Goal: Task Accomplishment & Management: Manage account settings

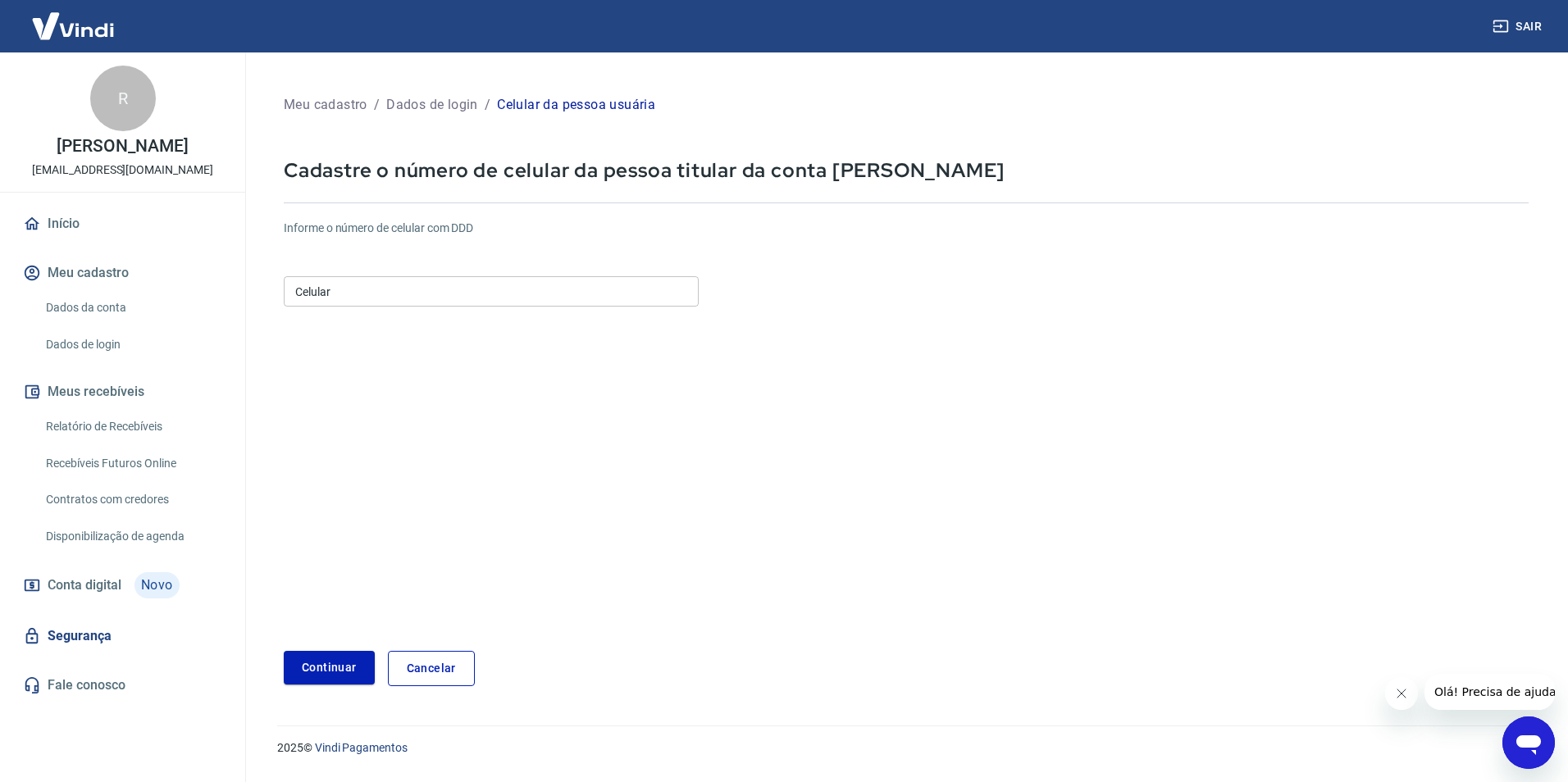
click at [408, 658] on link "Cancelar" at bounding box center [431, 669] width 87 height 36
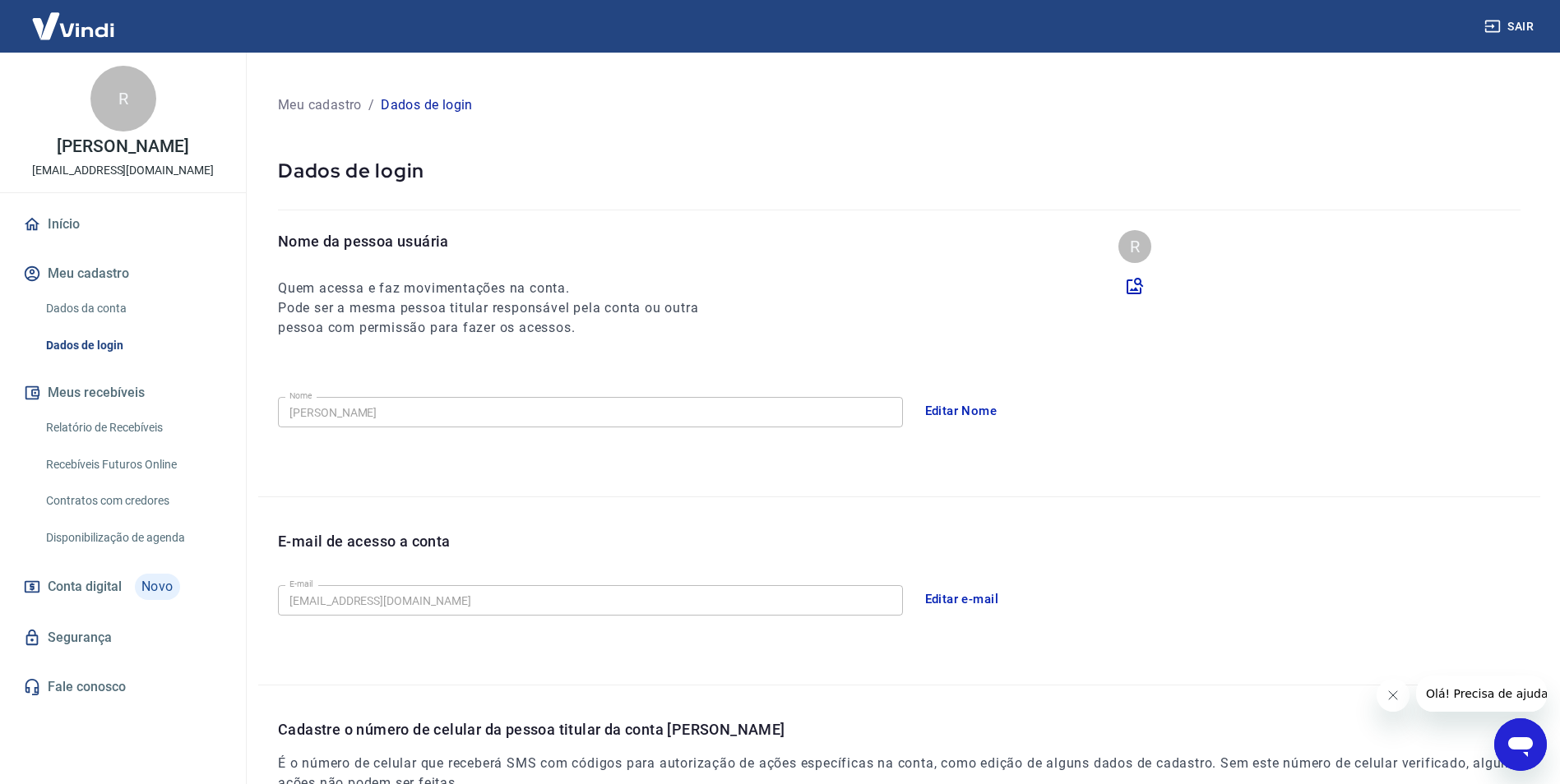
click at [79, 592] on span "Conta digital" at bounding box center [84, 587] width 74 height 23
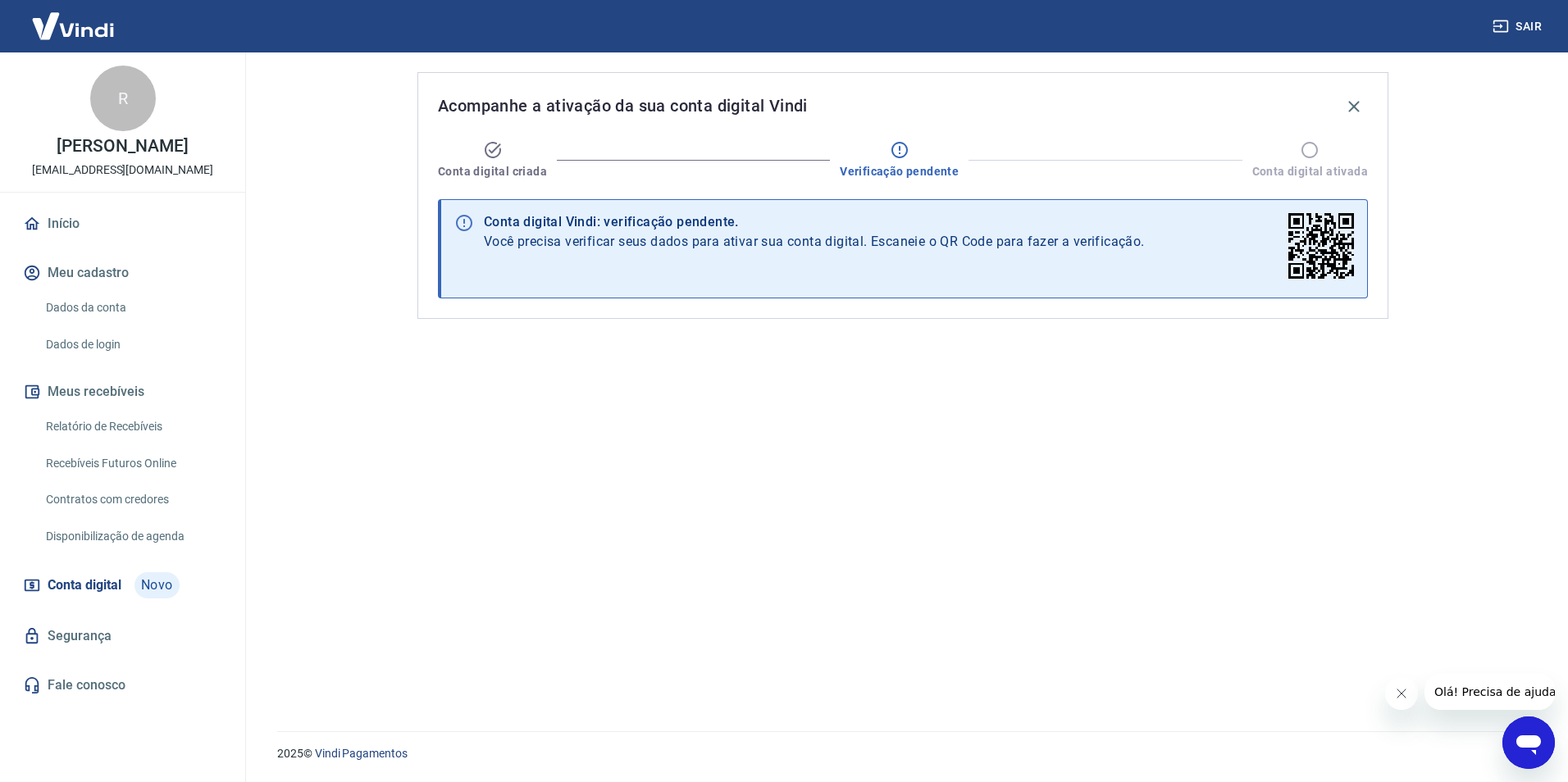
click at [59, 222] on link "Início" at bounding box center [122, 224] width 206 height 36
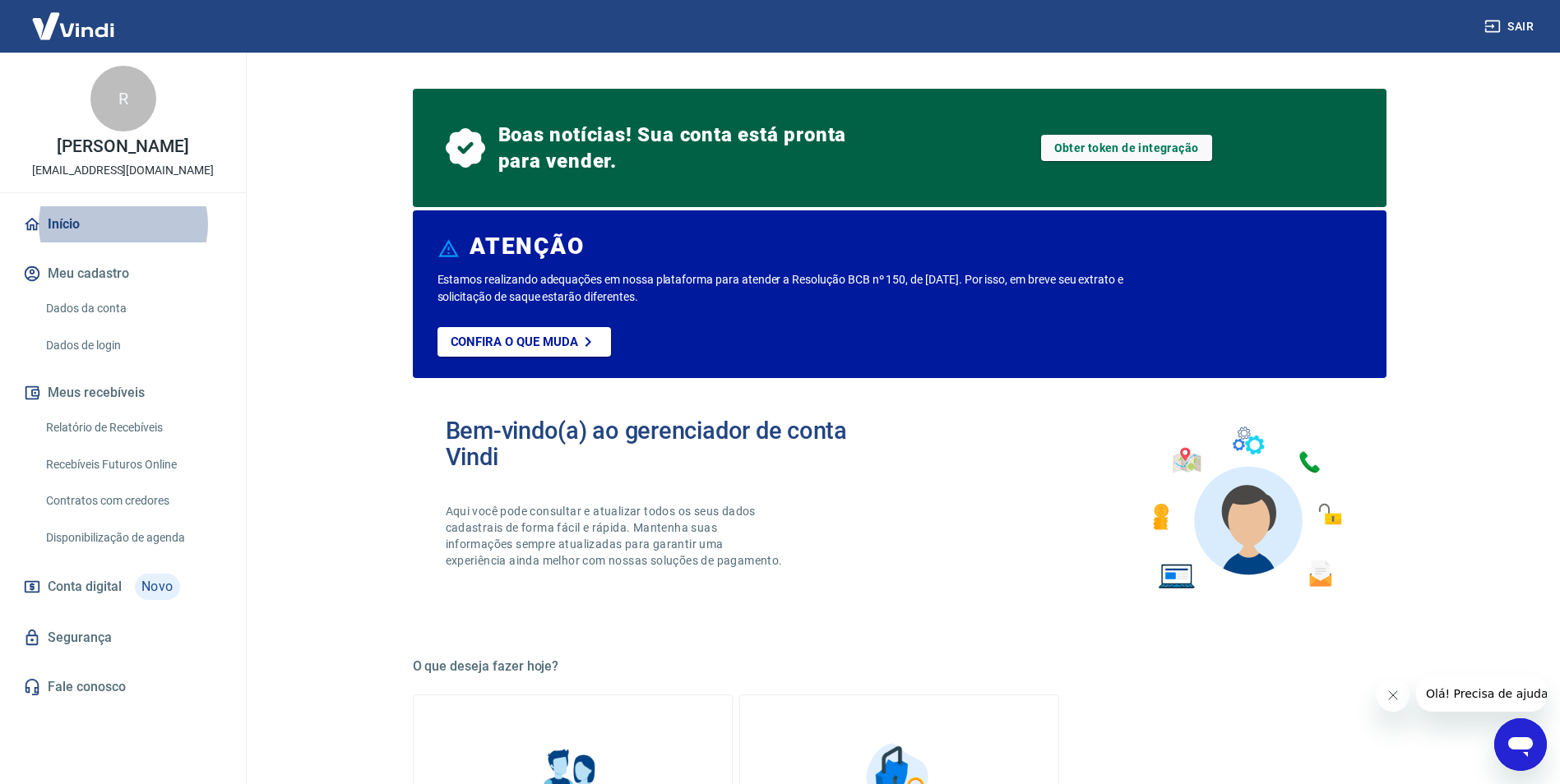
click at [845, 563] on div "Bem-vindo(a) ao gerenciador de conta Vindi Aqui você pode consultar e atualizar…" at bounding box center [672, 508] width 454 height 181
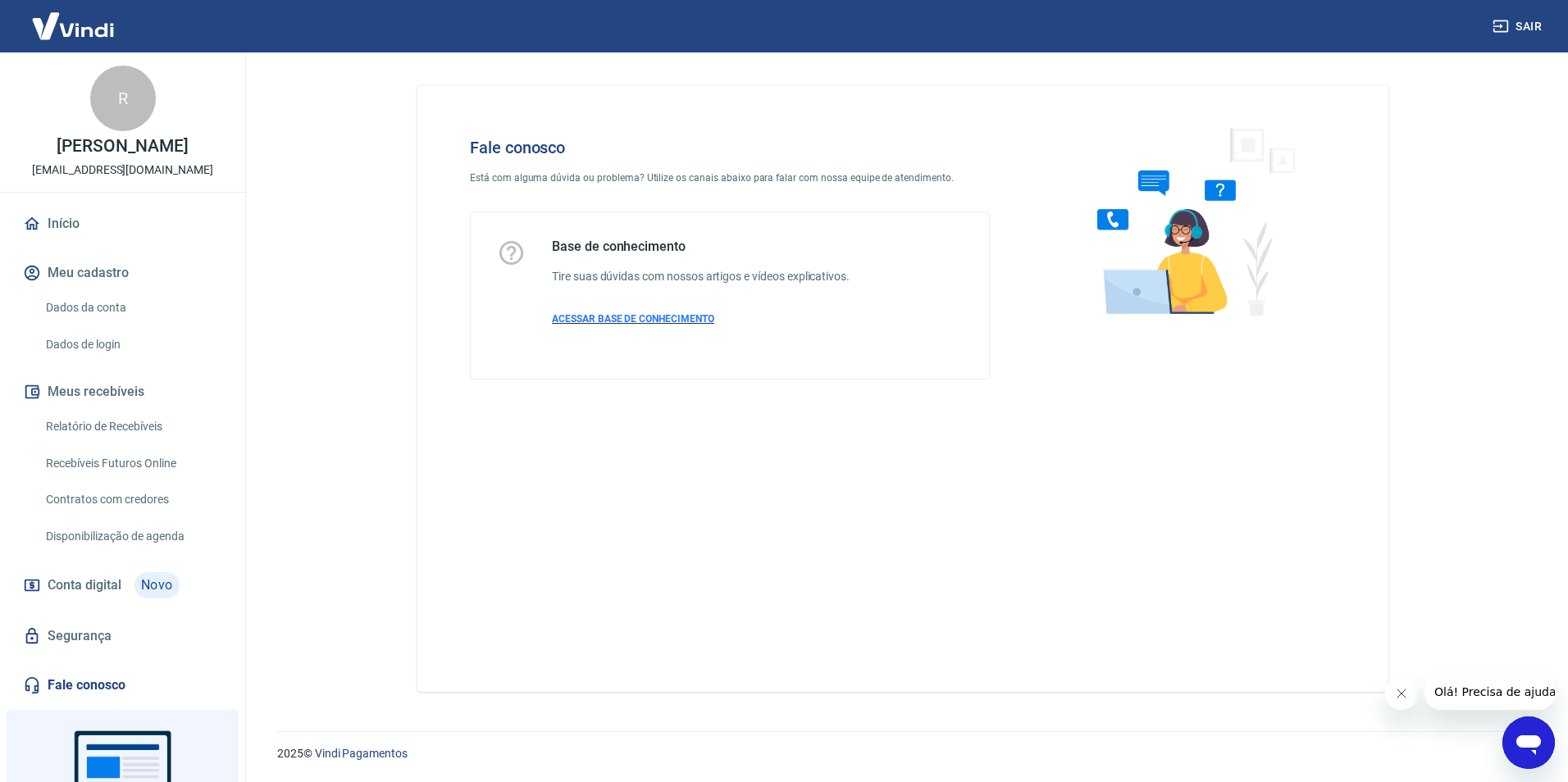
click at [640, 321] on span "ACESSAR BASE DE CONHECIMENTO" at bounding box center [633, 318] width 162 height 12
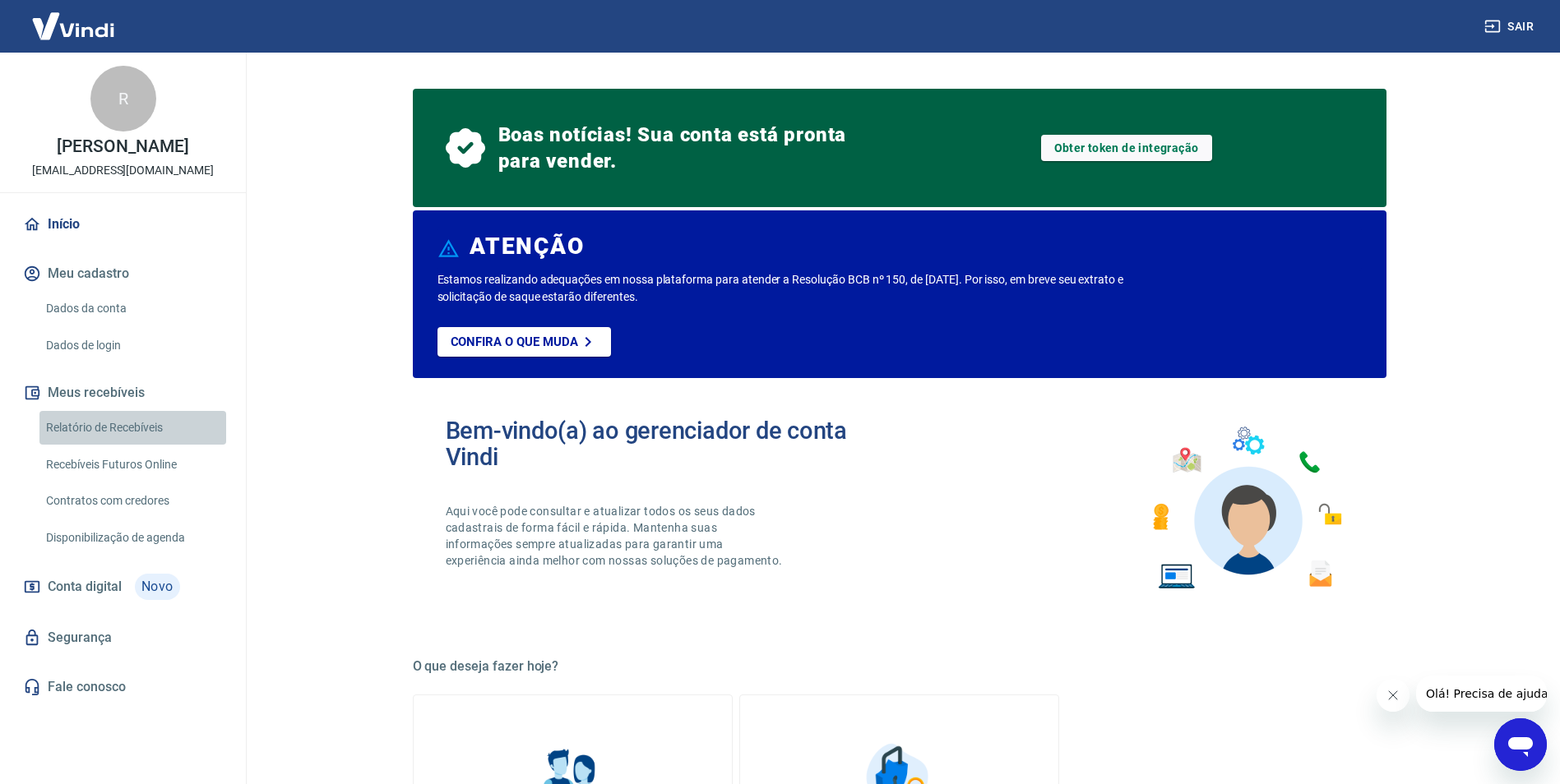
click at [156, 428] on link "Relatório de Recebíveis" at bounding box center [132, 428] width 187 height 34
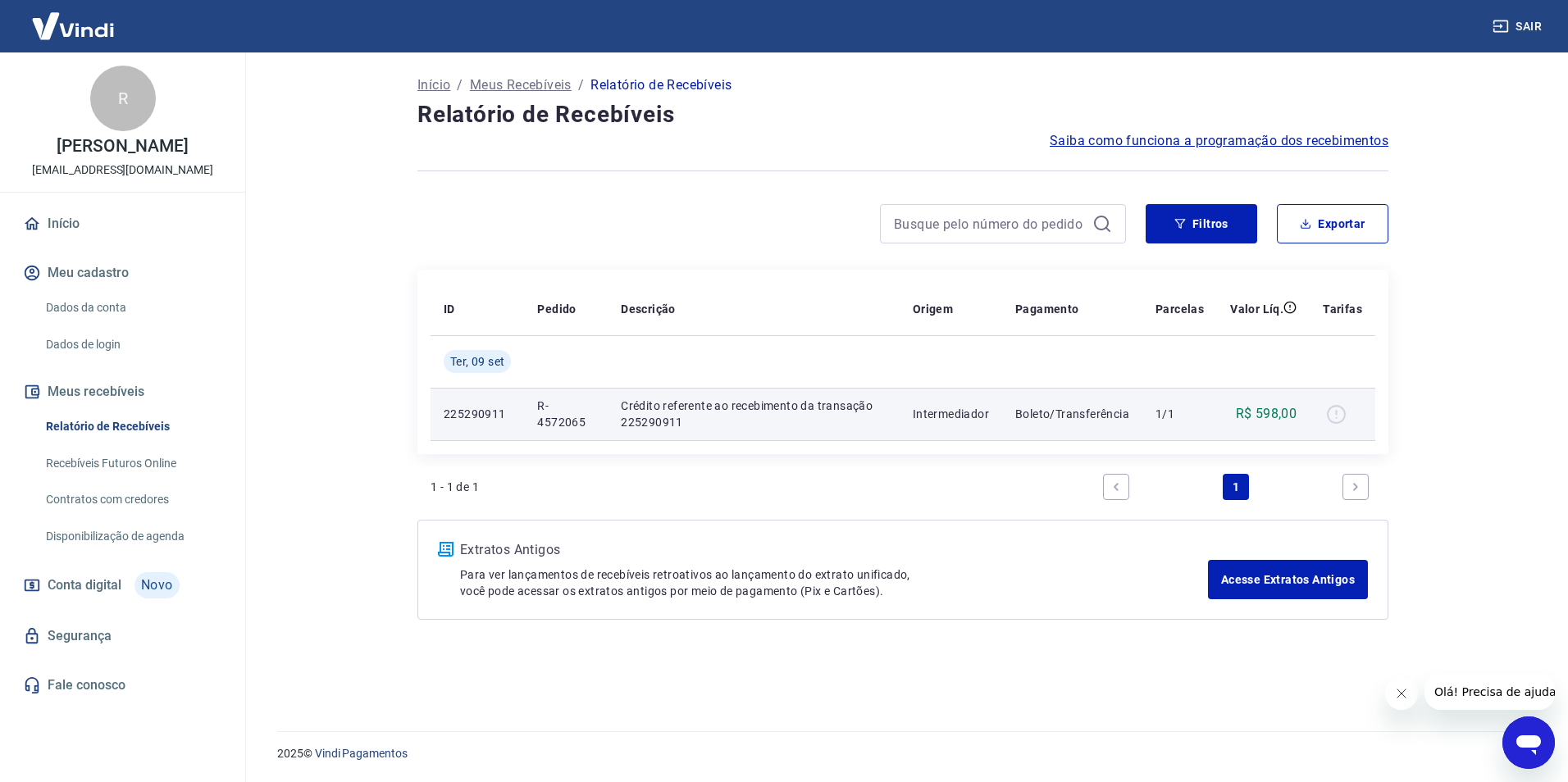
click at [1340, 416] on div at bounding box center [1342, 414] width 39 height 26
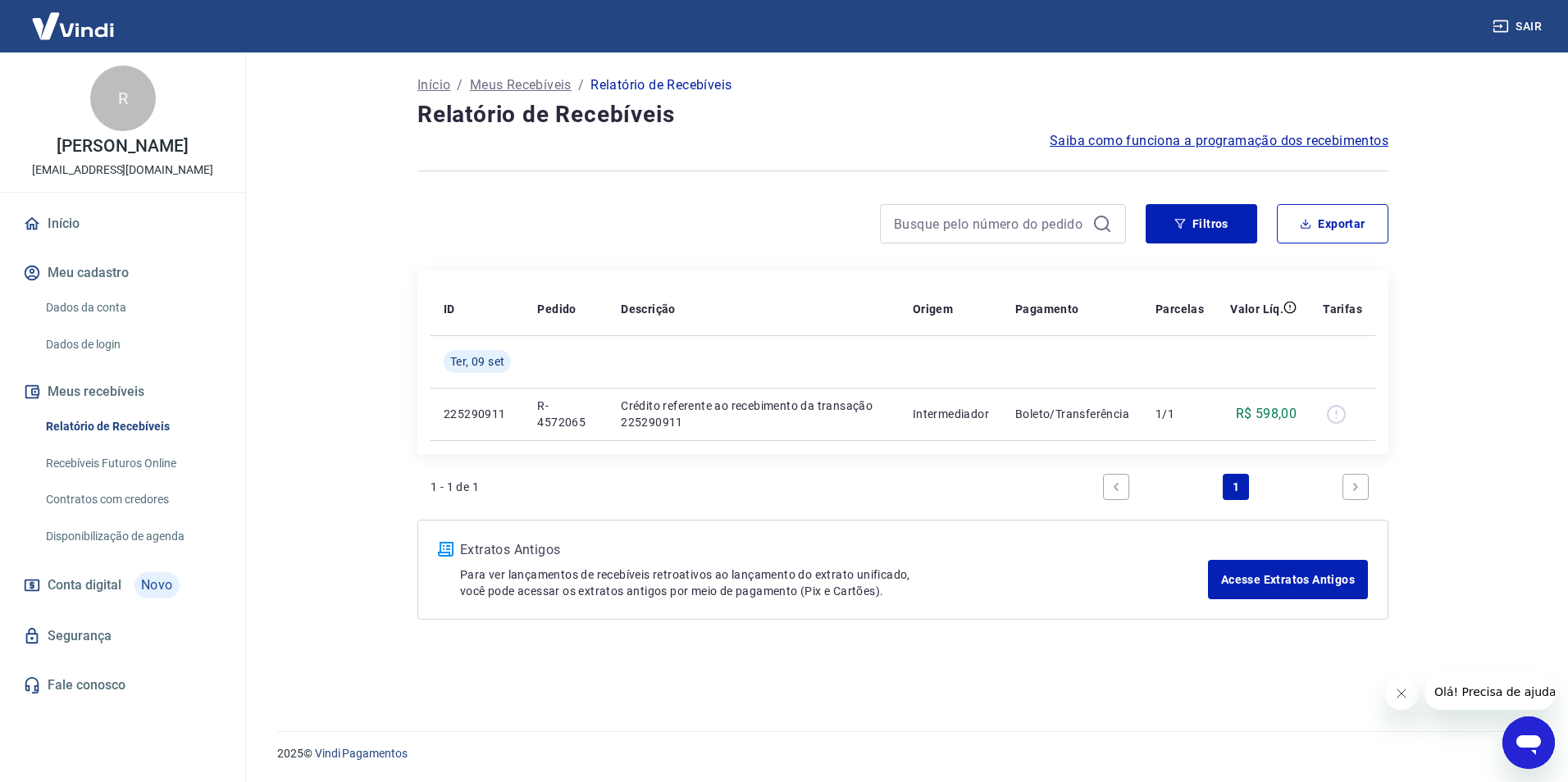
click at [1361, 494] on link "Next page" at bounding box center [1355, 487] width 26 height 26
